Goal: Transaction & Acquisition: Purchase product/service

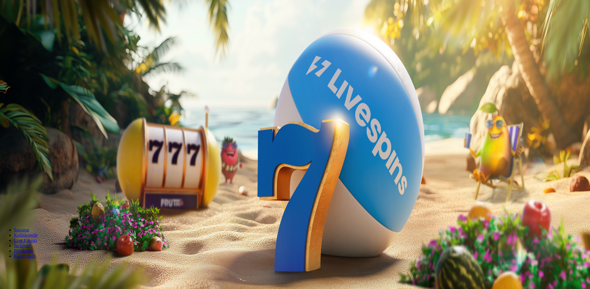
click at [33, 153] on button "Talleta ja pelaa" at bounding box center [17, 151] width 30 height 6
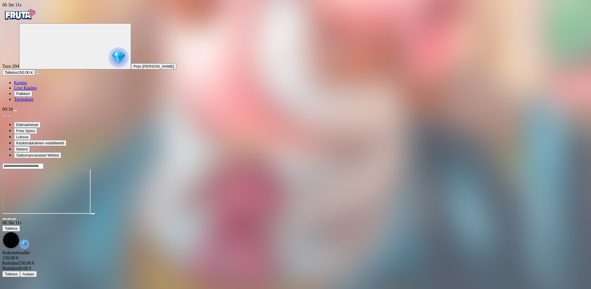
click at [35, 75] on button "Talletus 150.00 €" at bounding box center [18, 72] width 33 height 6
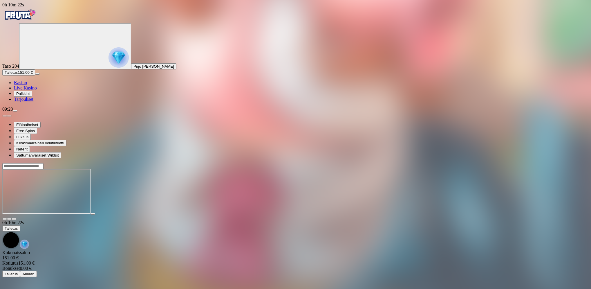
click at [15, 110] on span "menu icon" at bounding box center [15, 110] width 0 height 0
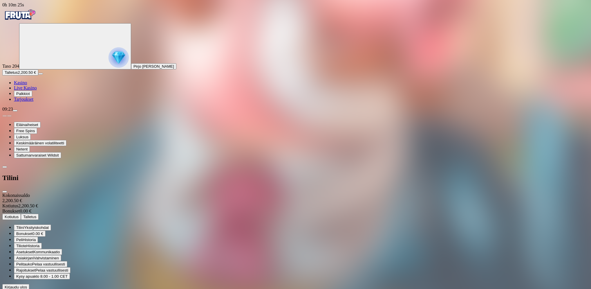
click at [19, 214] on span "Kotiutus" at bounding box center [12, 216] width 14 height 4
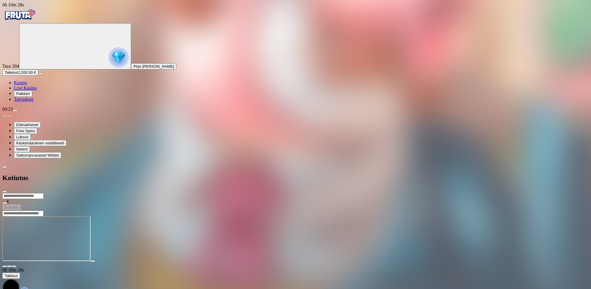
click at [44, 193] on input "number" at bounding box center [22, 196] width 41 height 6
type input "****"
click at [21, 204] on button "Kotiutus" at bounding box center [11, 207] width 19 height 6
click at [5, 191] on span "close icon" at bounding box center [5, 191] width 0 height 0
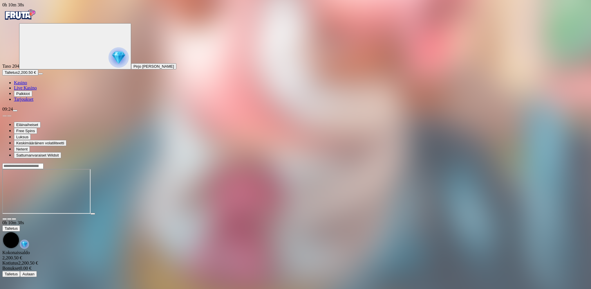
click at [15, 110] on span "menu icon" at bounding box center [15, 110] width 0 height 0
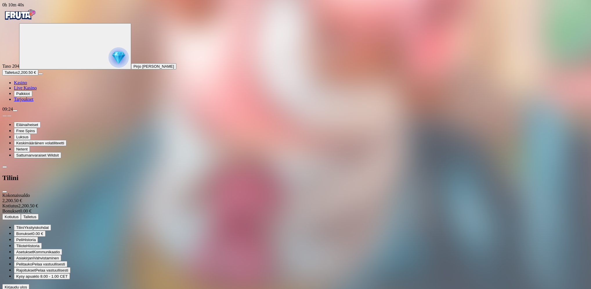
click at [27, 285] on span "Kirjaudu ulos" at bounding box center [16, 287] width 22 height 4
